Goal: Information Seeking & Learning: Find specific page/section

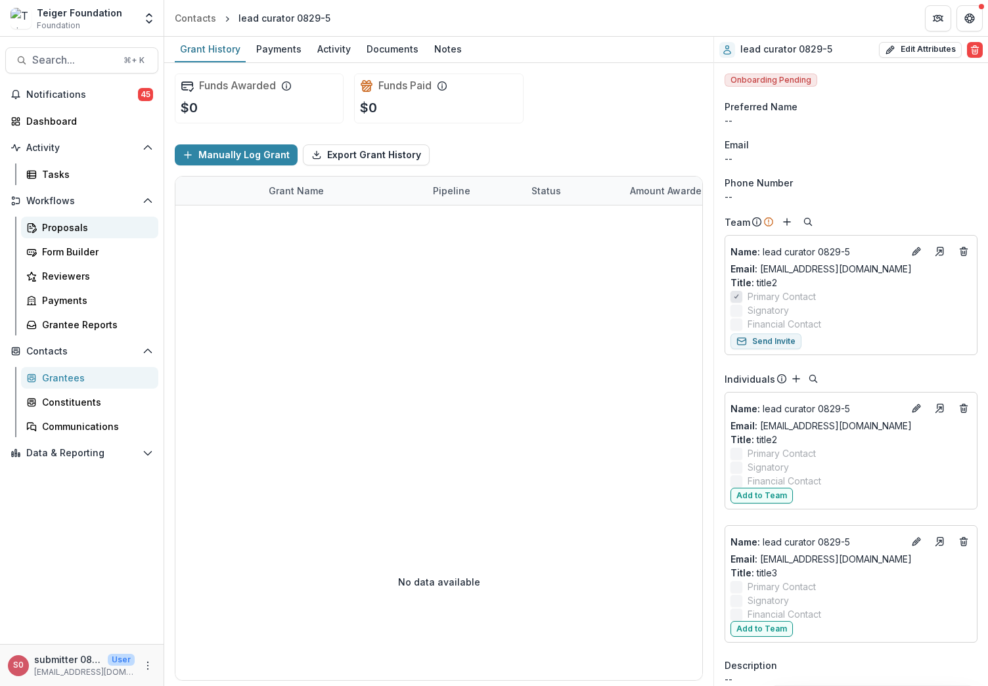
click at [70, 232] on div "Proposals" at bounding box center [95, 228] width 106 height 14
click at [83, 61] on span "Search..." at bounding box center [73, 60] width 83 height 12
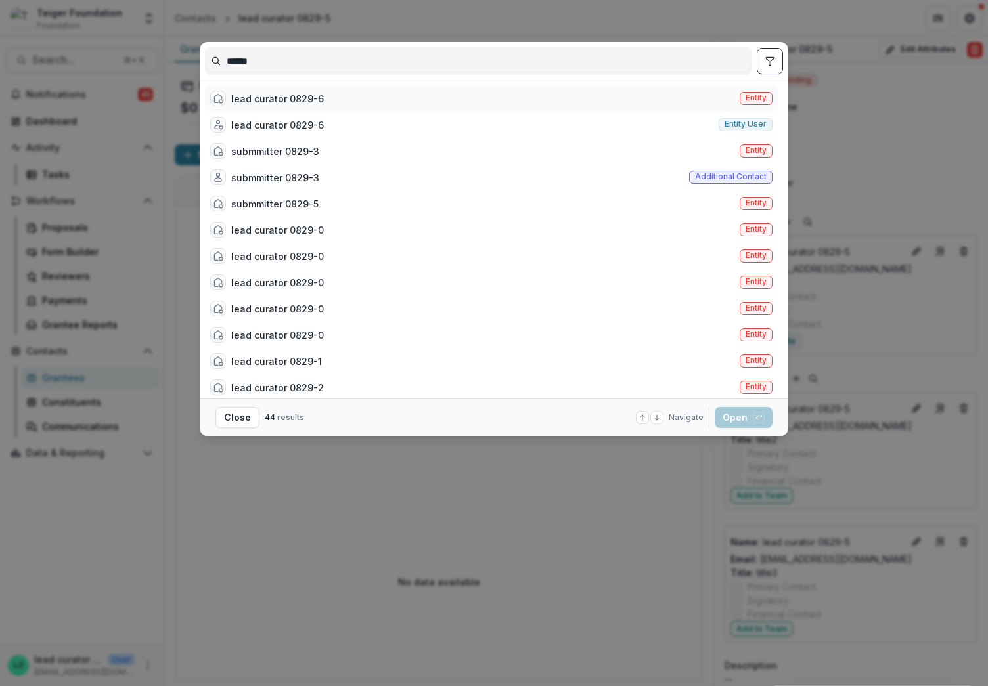
click at [262, 99] on div "lead curator 0829-6" at bounding box center [277, 99] width 93 height 14
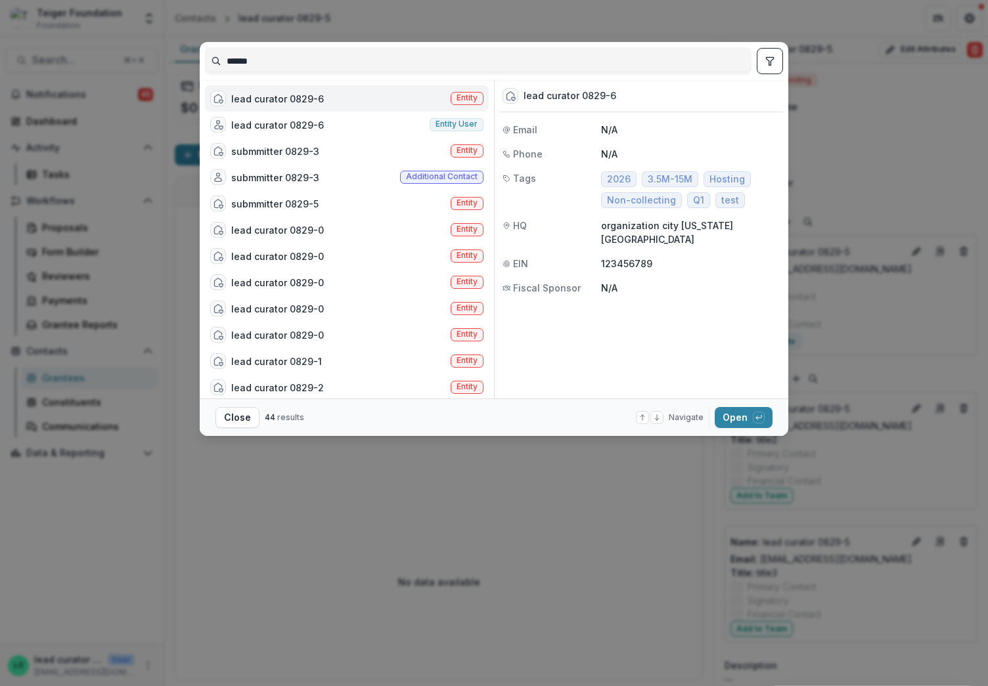
click at [763, 67] on button "toggle filters" at bounding box center [770, 61] width 26 height 26
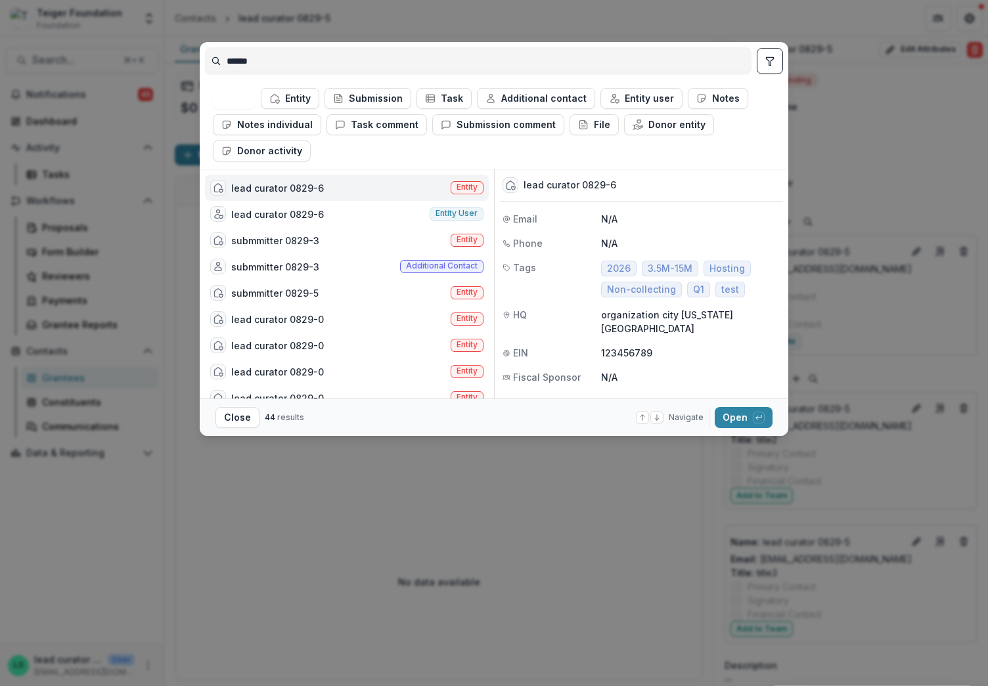
click at [772, 65] on icon "toggle filters" at bounding box center [769, 61] width 11 height 11
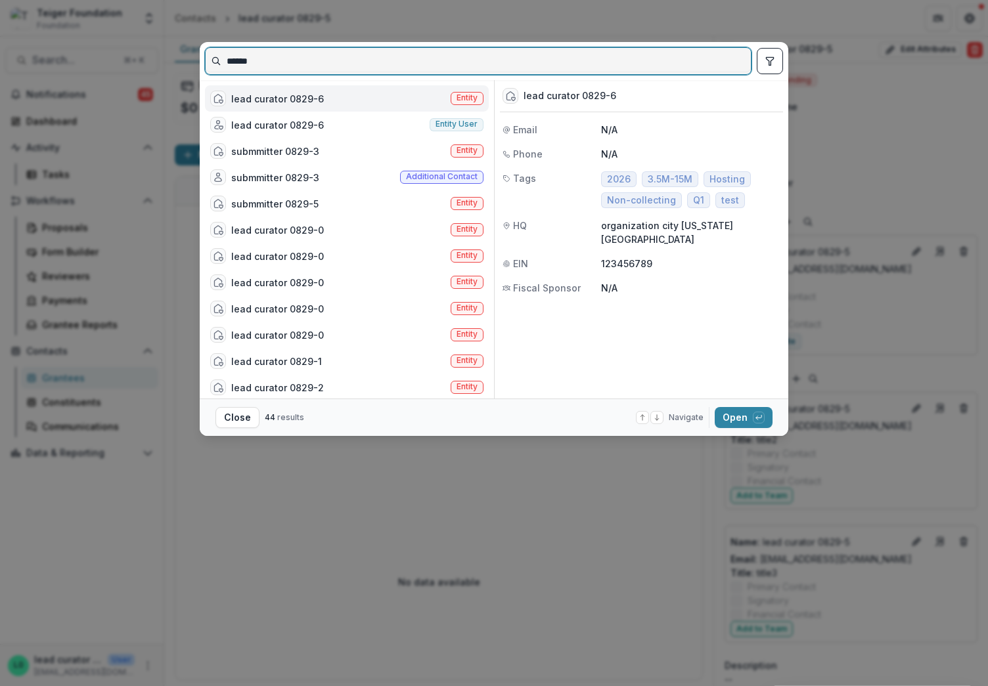
click at [295, 68] on input "******" at bounding box center [478, 61] width 545 height 21
type input "******"
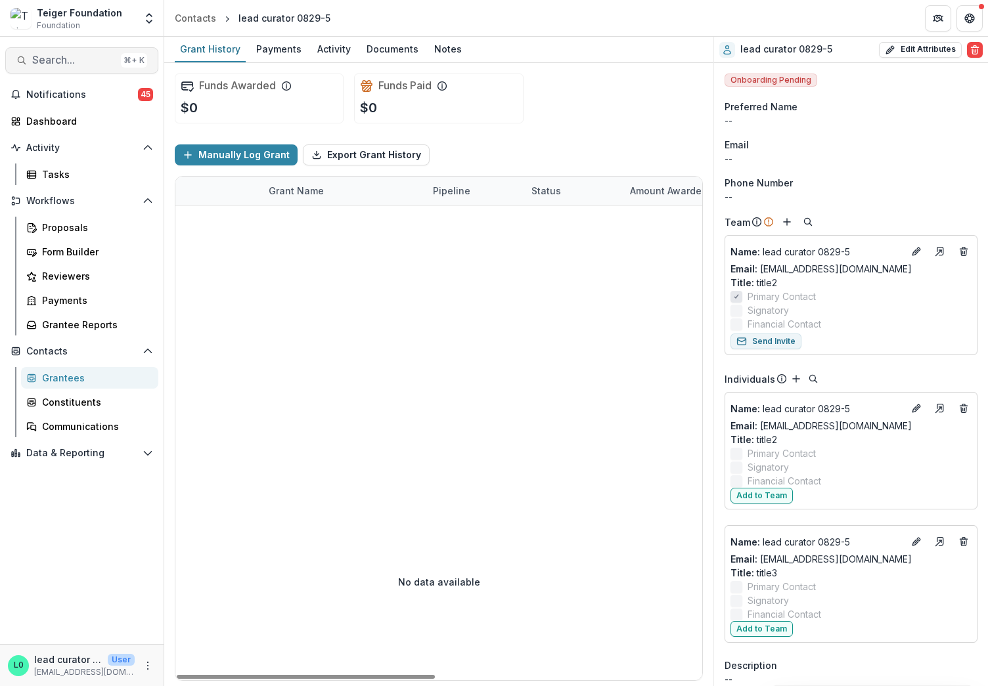
click at [80, 62] on span "Search..." at bounding box center [73, 60] width 83 height 12
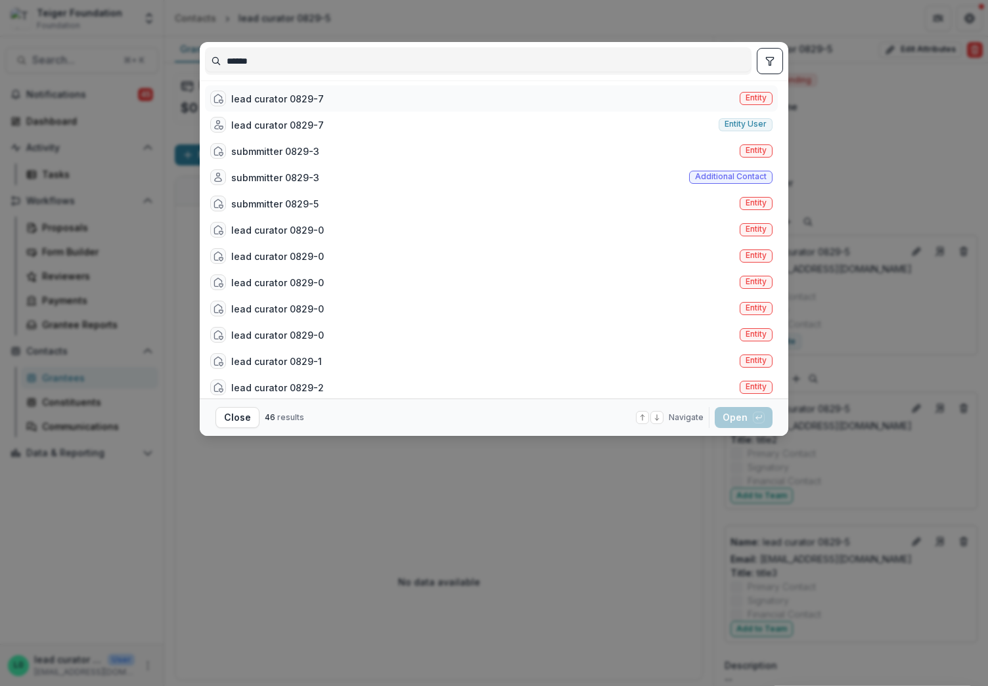
type input "******"
click at [396, 99] on div "lead curator 0829-7 Entity" at bounding box center [491, 98] width 573 height 26
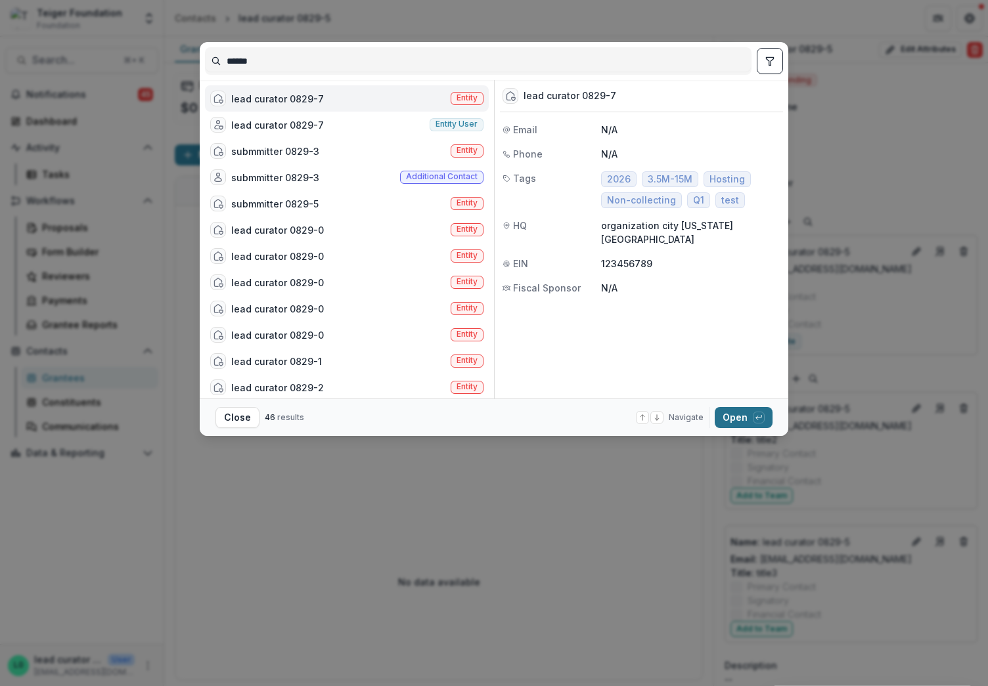
click at [726, 422] on button "Open with enter key" at bounding box center [744, 417] width 58 height 21
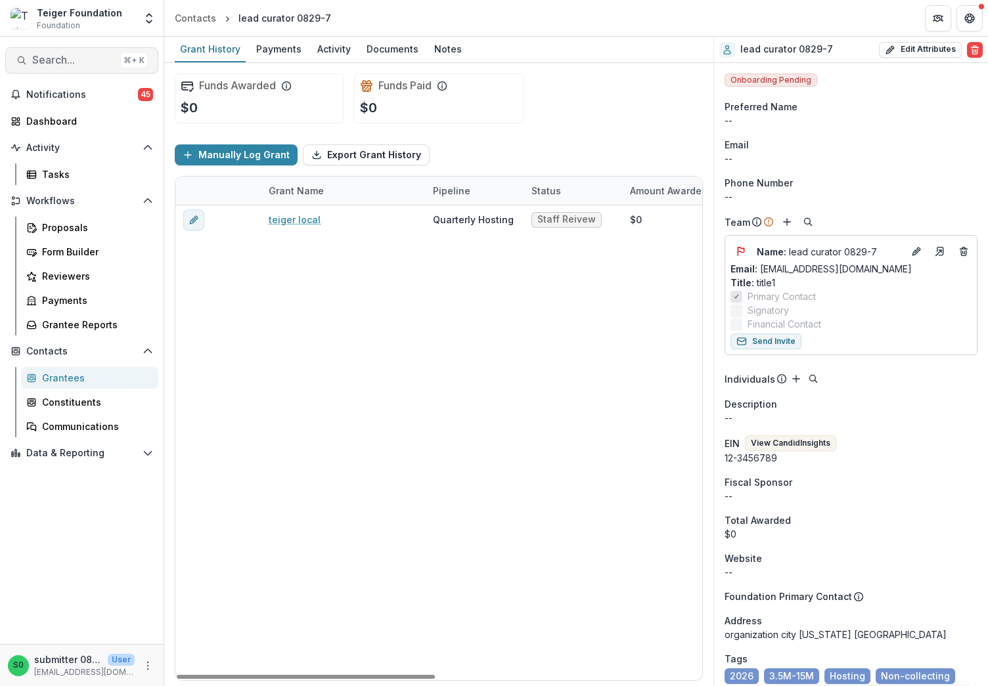
click at [79, 64] on span "Search..." at bounding box center [73, 60] width 83 height 12
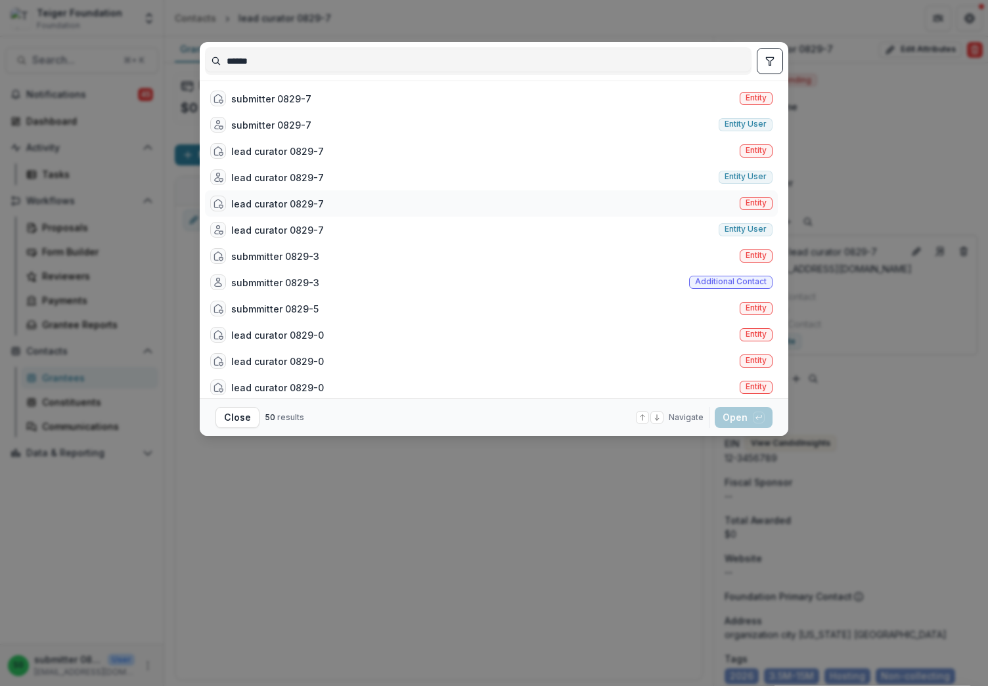
type input "******"
click at [286, 196] on div "lead curator 0829-7" at bounding box center [267, 204] width 114 height 16
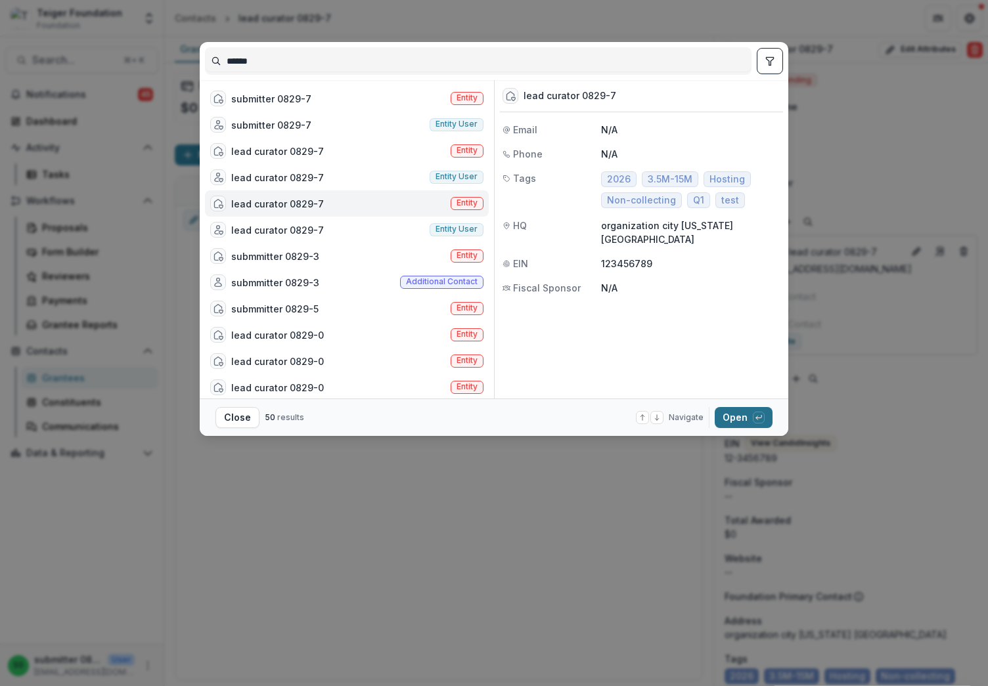
click at [729, 409] on button "Open with enter key" at bounding box center [744, 417] width 58 height 21
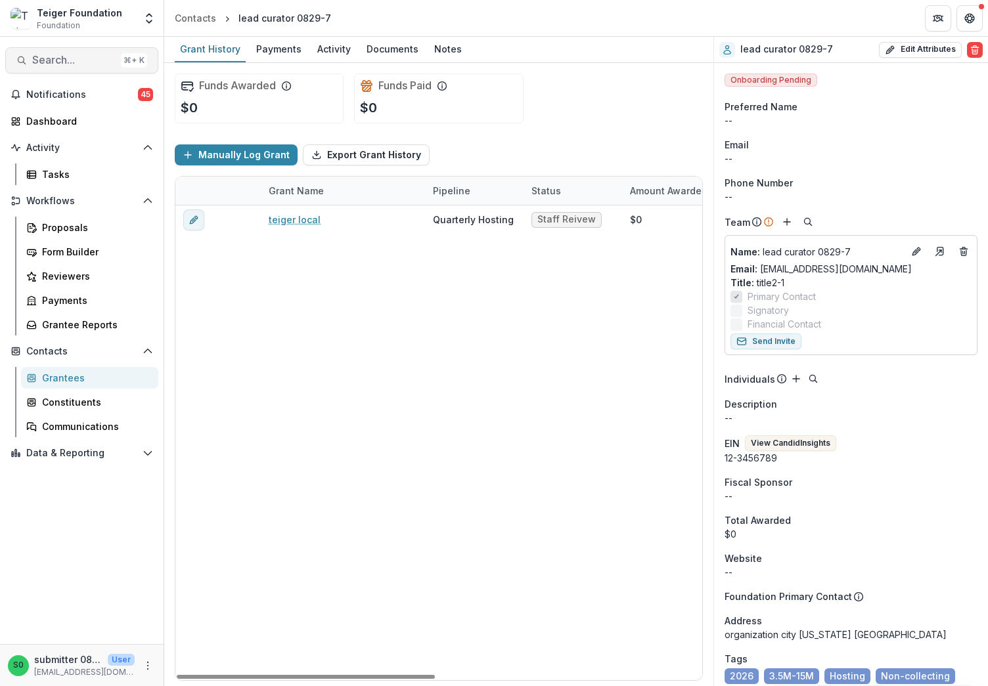
click at [53, 64] on span "Search..." at bounding box center [73, 60] width 83 height 12
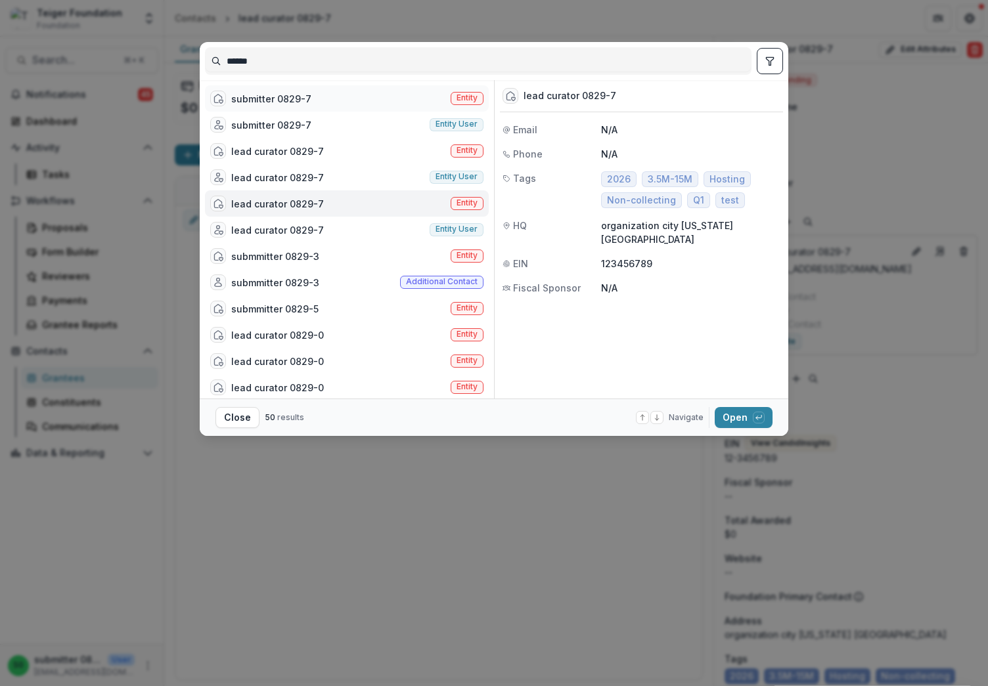
click at [279, 99] on div "submitter 0829-7" at bounding box center [271, 99] width 80 height 14
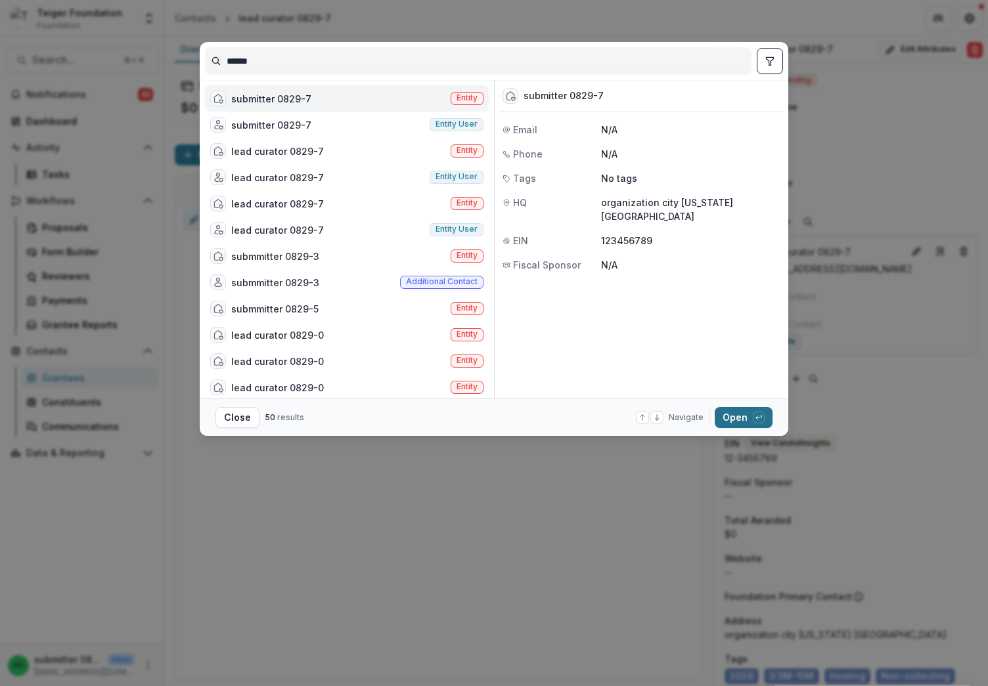
click at [732, 412] on button "Open with enter key" at bounding box center [744, 417] width 58 height 21
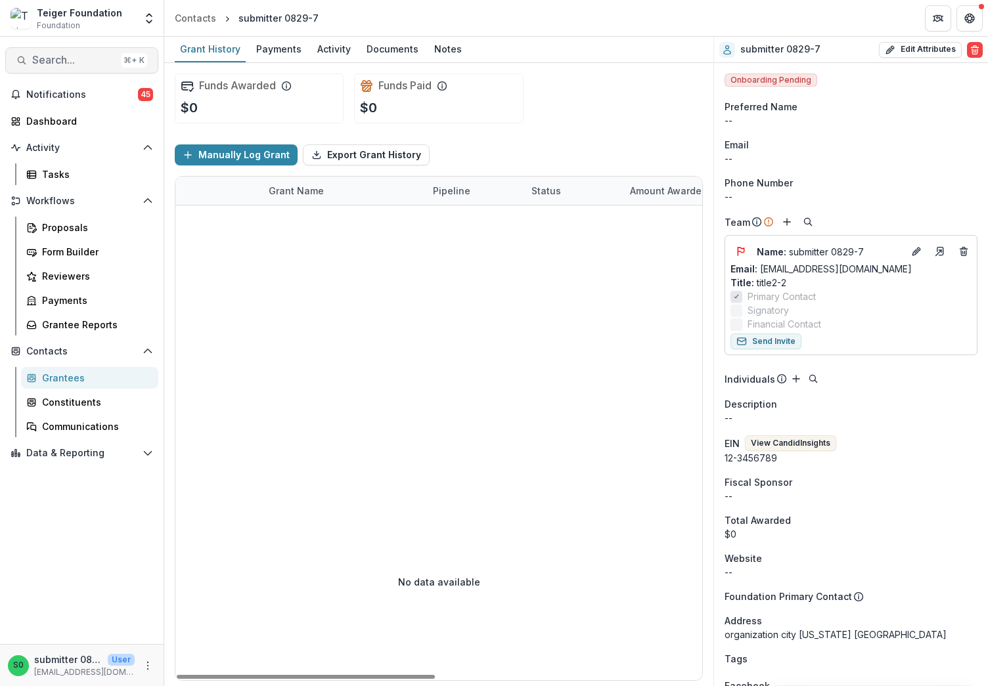
click at [66, 68] on button "Search... ⌘ + K" at bounding box center [81, 60] width 153 height 26
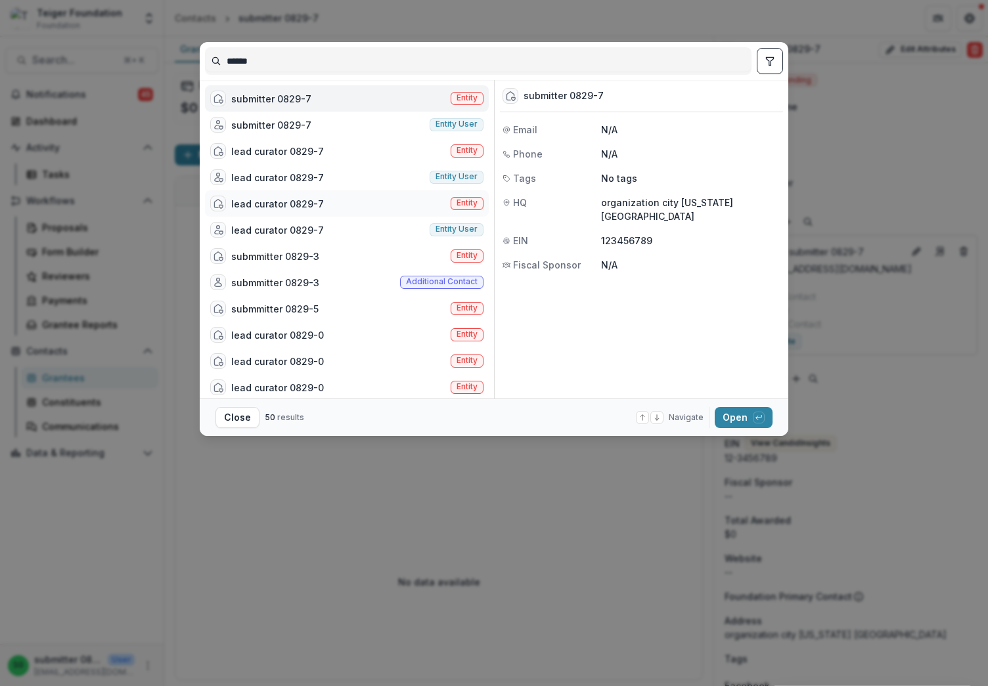
click at [300, 199] on div "lead curator 0829-7" at bounding box center [277, 204] width 93 height 14
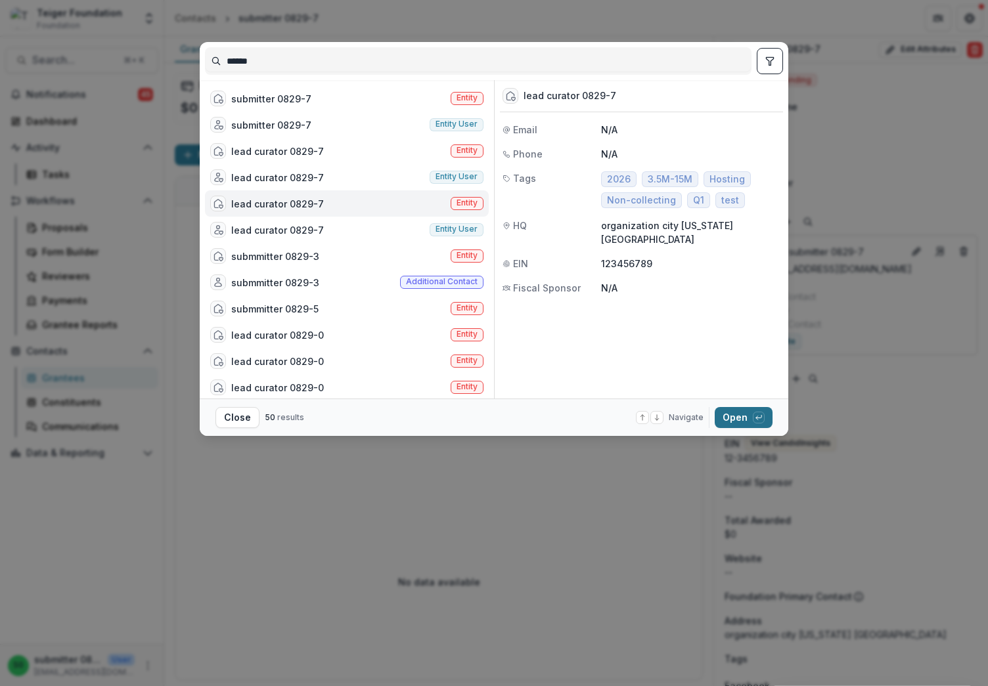
click at [736, 417] on button "Open with enter key" at bounding box center [744, 417] width 58 height 21
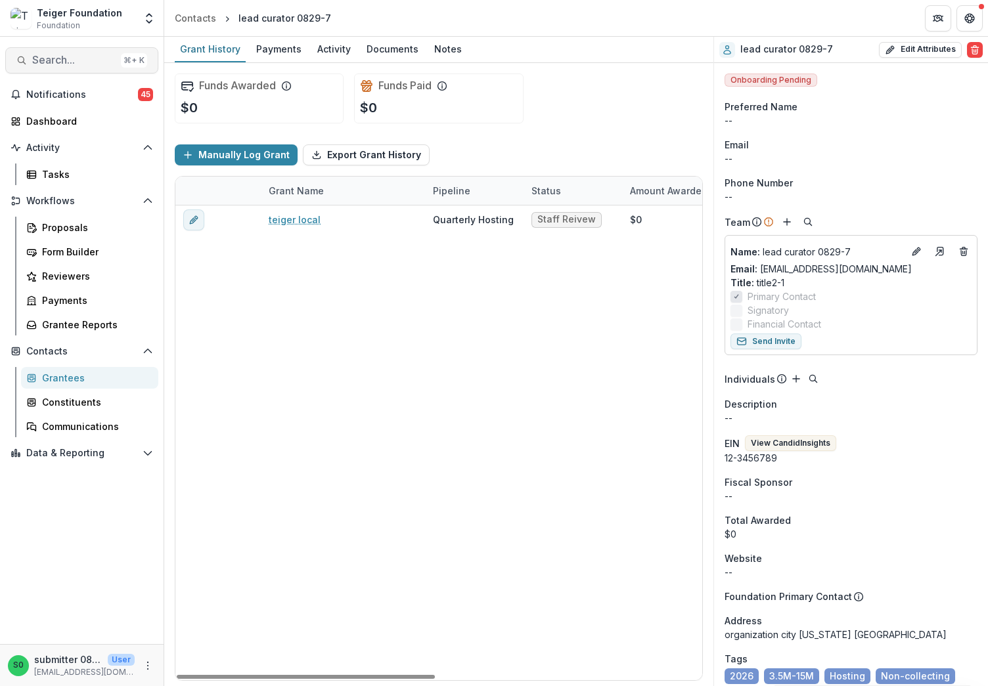
click at [65, 70] on button "Search... ⌘ + K" at bounding box center [81, 60] width 153 height 26
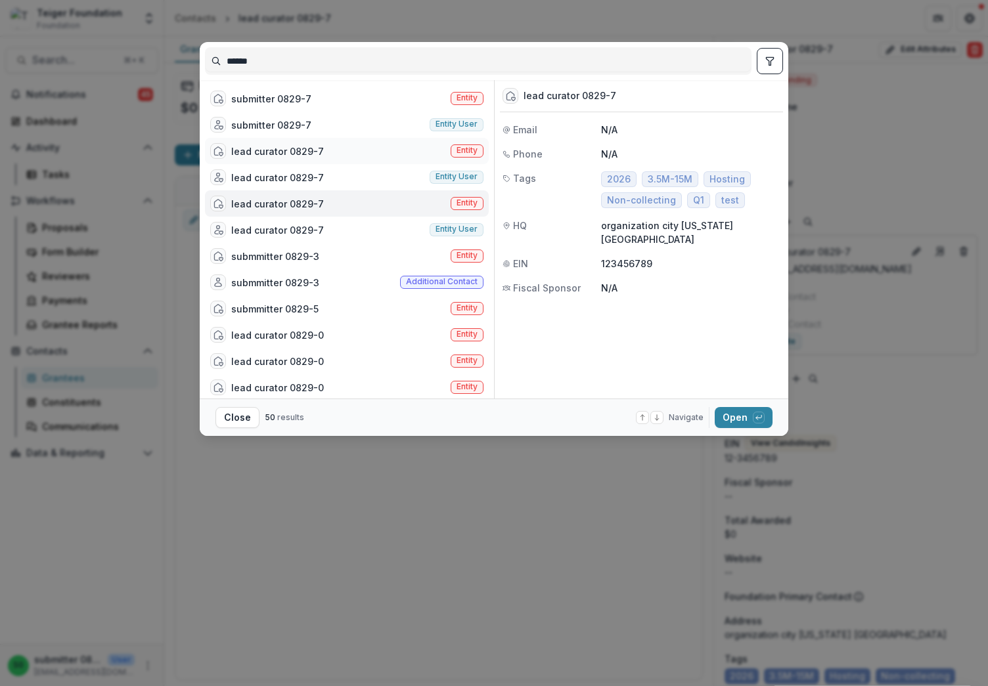
click at [334, 155] on div "lead curator 0829-7 Entity" at bounding box center [347, 151] width 284 height 26
click at [745, 415] on button "Open with enter key" at bounding box center [744, 417] width 58 height 21
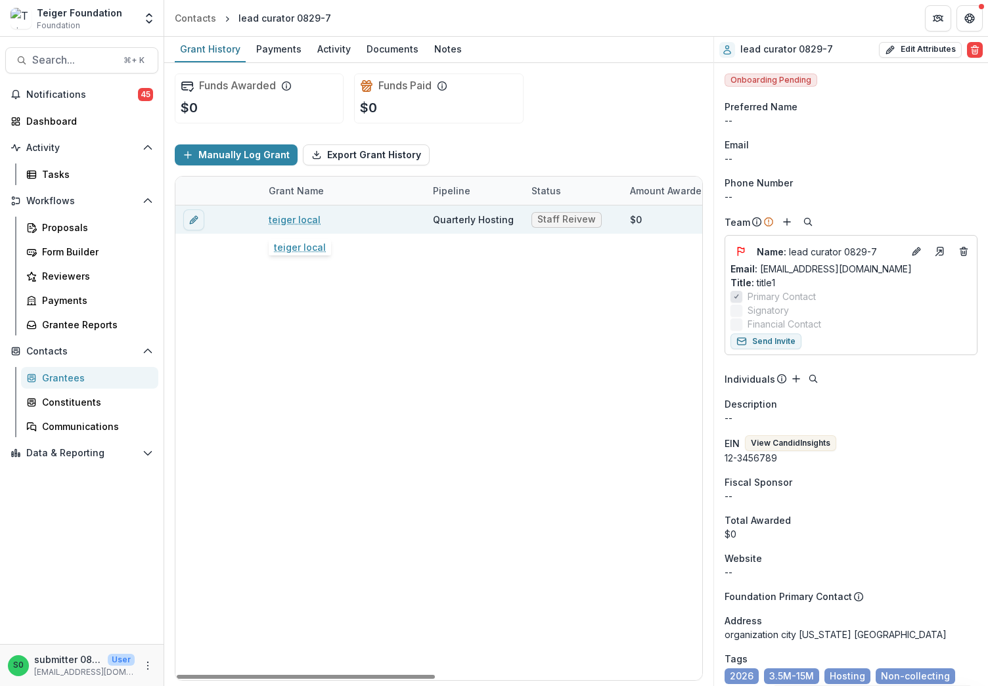
click at [285, 220] on link "teiger local" at bounding box center [295, 220] width 52 height 14
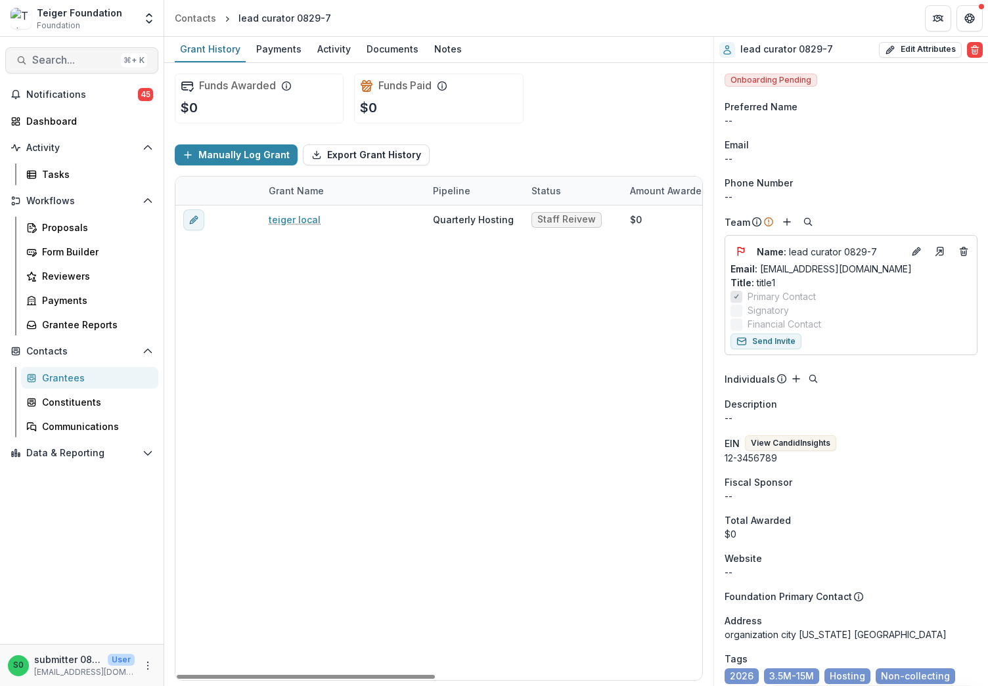
click at [93, 52] on button "Search... ⌘ + K" at bounding box center [81, 60] width 153 height 26
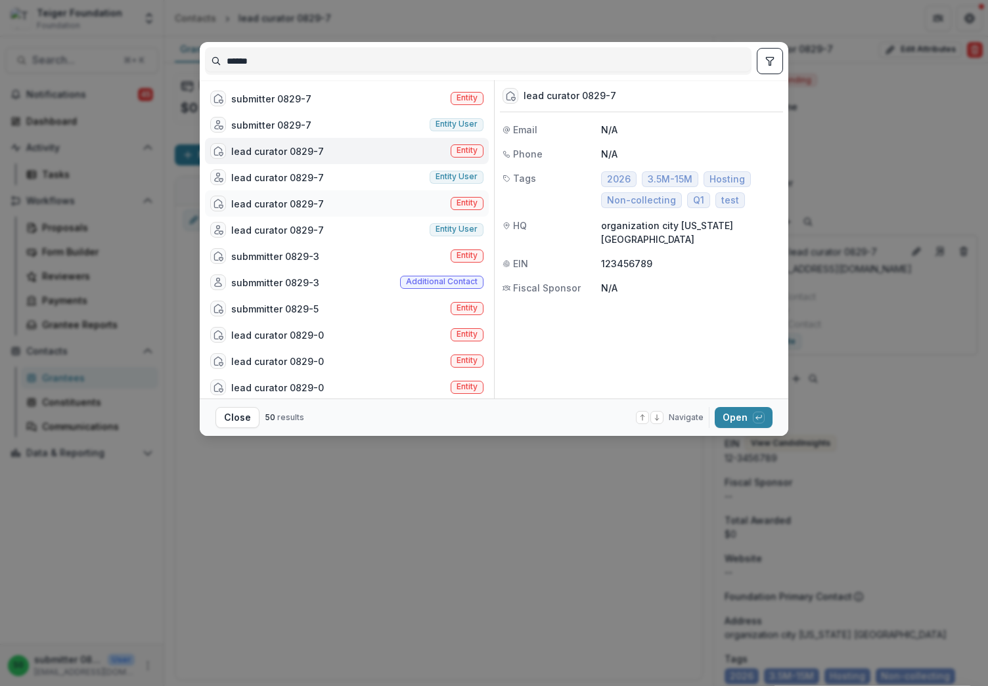
click at [312, 207] on div "lead curator 0829-7" at bounding box center [277, 204] width 93 height 14
click at [732, 414] on button "Open with enter key" at bounding box center [744, 417] width 58 height 21
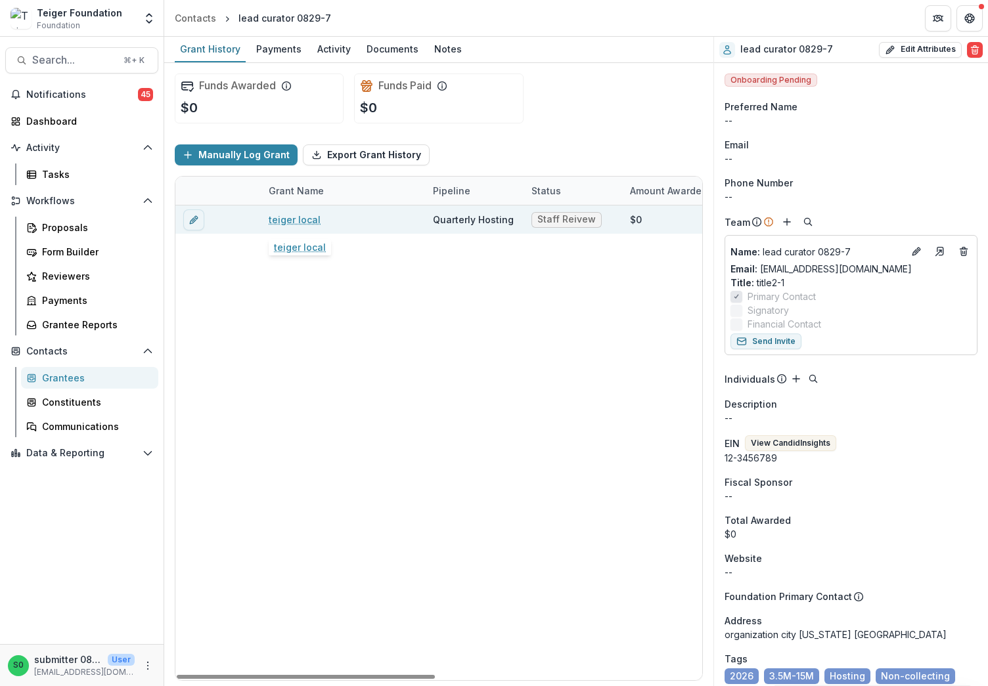
click at [303, 216] on link "teiger local" at bounding box center [295, 220] width 52 height 14
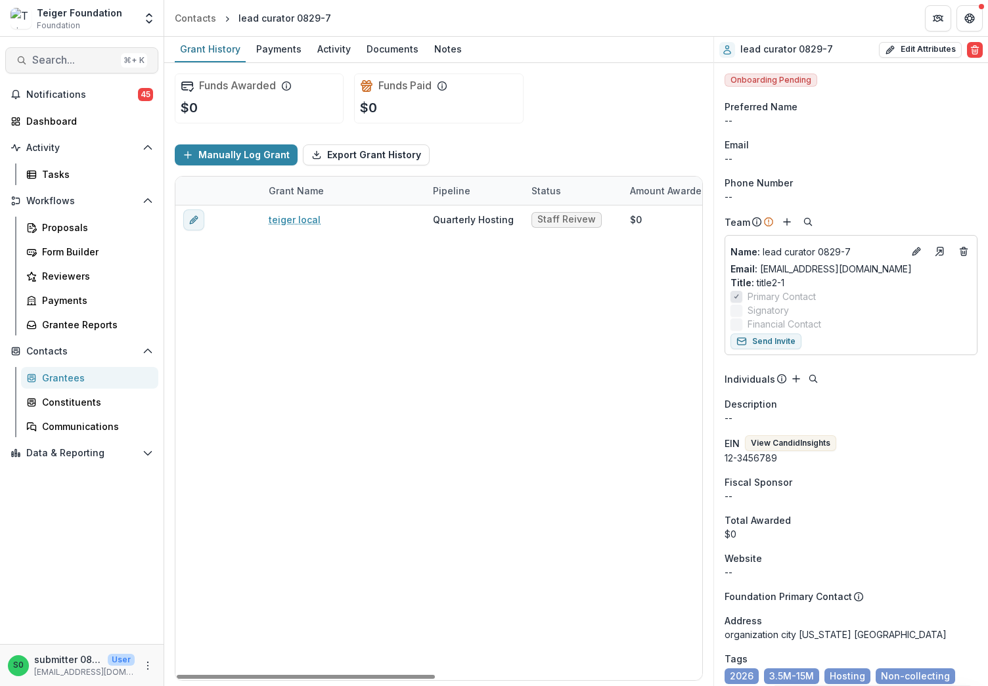
click at [68, 58] on span "Search..." at bounding box center [73, 60] width 83 height 12
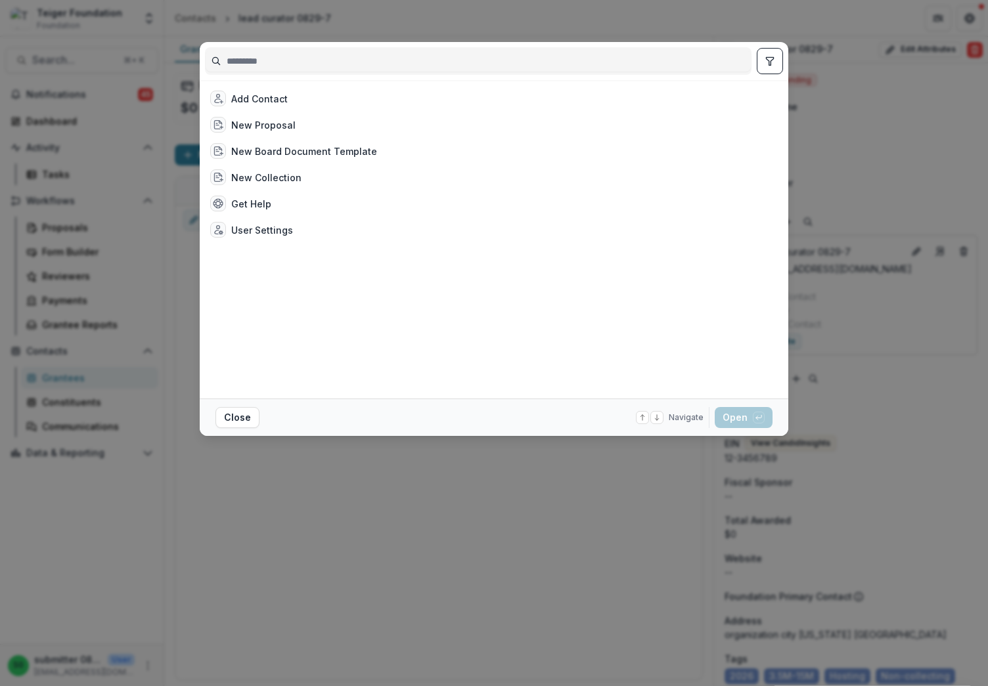
click at [275, 69] on input at bounding box center [478, 61] width 545 height 21
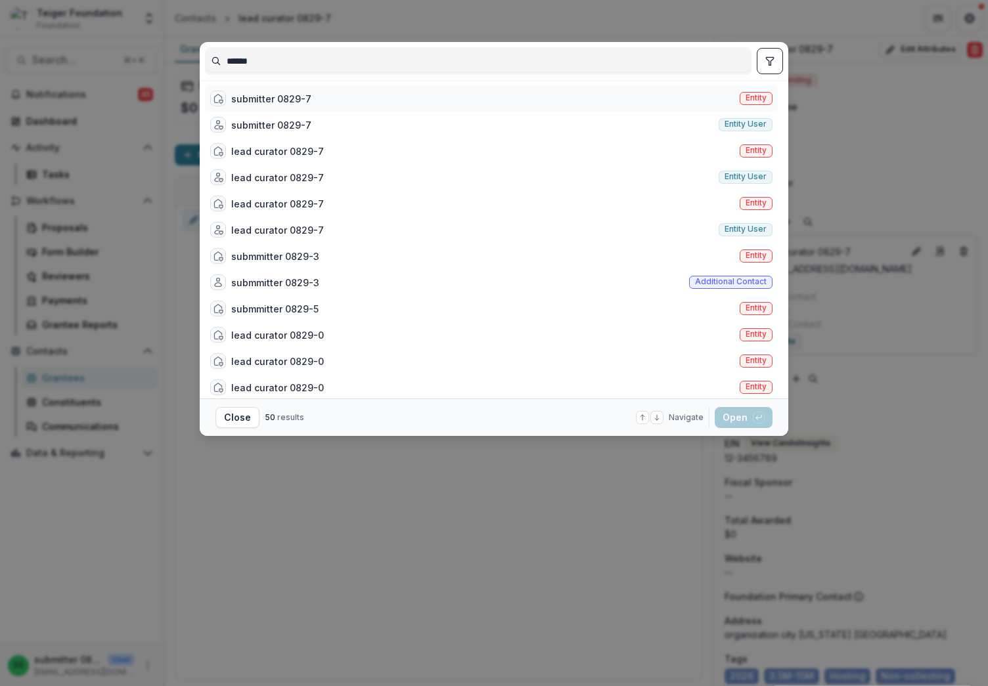
type input "******"
click at [277, 97] on div "submitter 0829-7" at bounding box center [271, 99] width 80 height 14
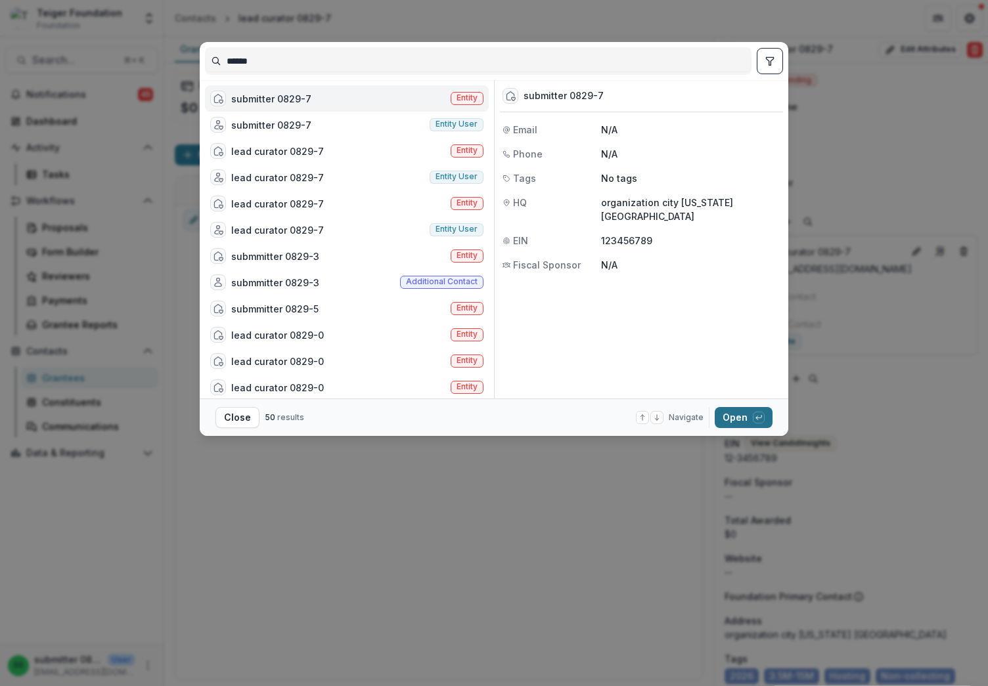
click at [723, 410] on button "Open with enter key" at bounding box center [744, 417] width 58 height 21
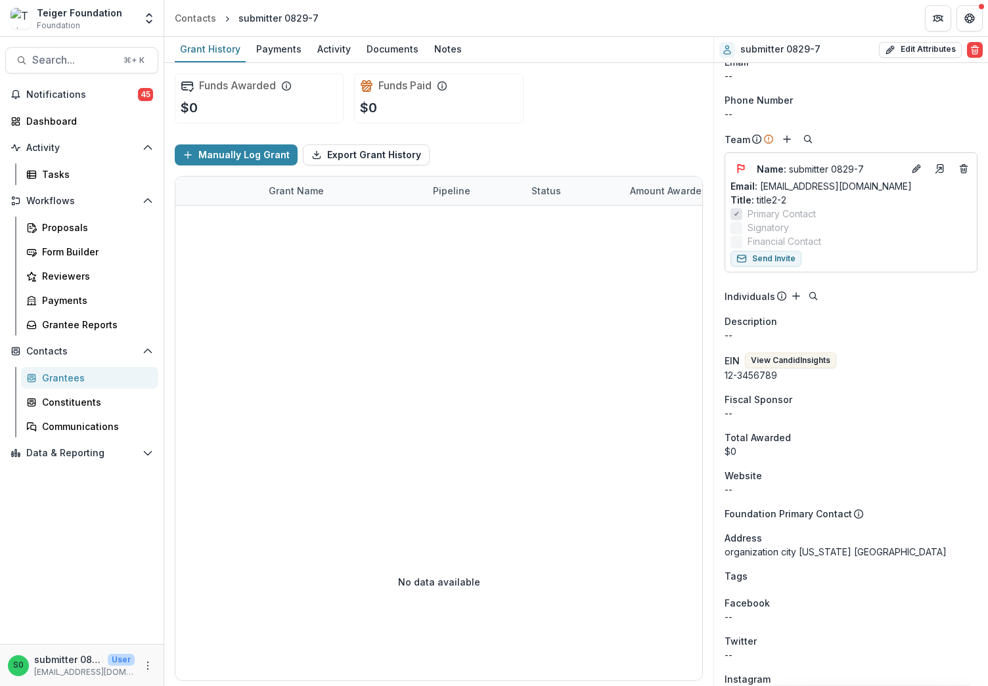
scroll to position [98, 0]
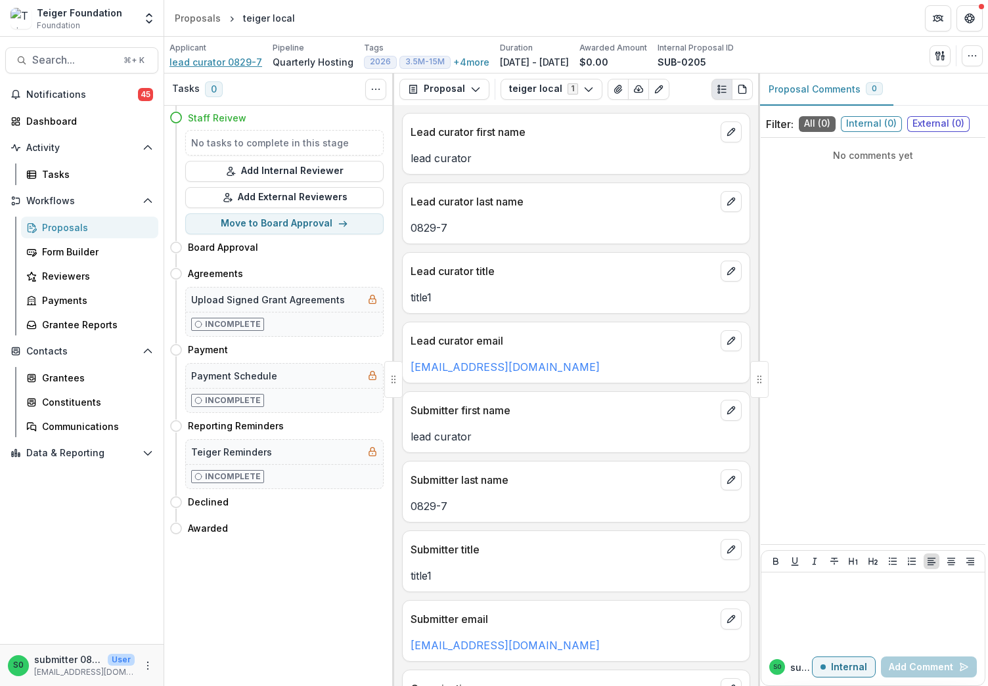
click at [196, 62] on span "lead curator 0829-7" at bounding box center [215, 62] width 93 height 14
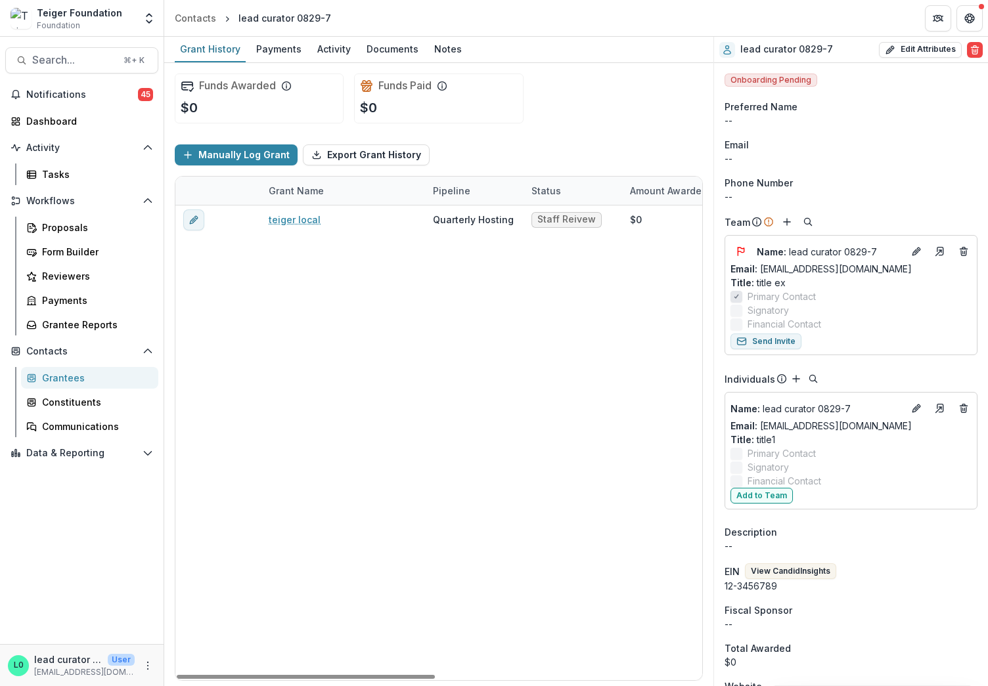
click at [534, 313] on div "teiger local Quarterly Hosting Staff Reivew $0 $0 Sep 17, 2024 Dec 10, 2025 $75…" at bounding box center [710, 443] width 1071 height 475
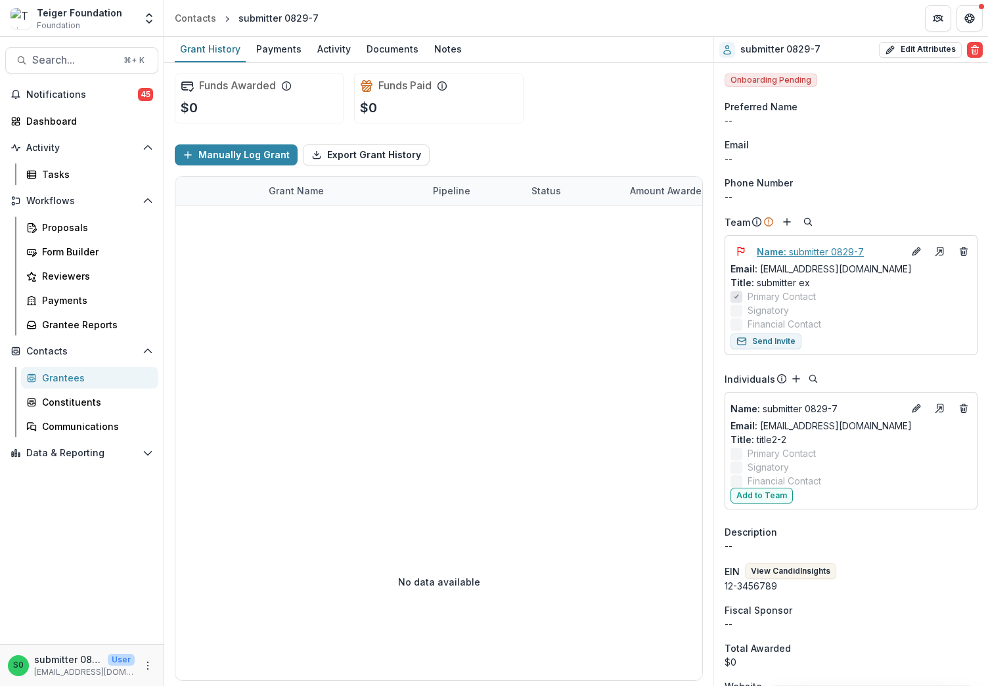
click at [805, 256] on p "Name : submitter 0829-7" at bounding box center [830, 252] width 146 height 14
click at [772, 414] on p "Name : submitter 0829-7" at bounding box center [816, 409] width 173 height 14
